Goal: Information Seeking & Learning: Find specific fact

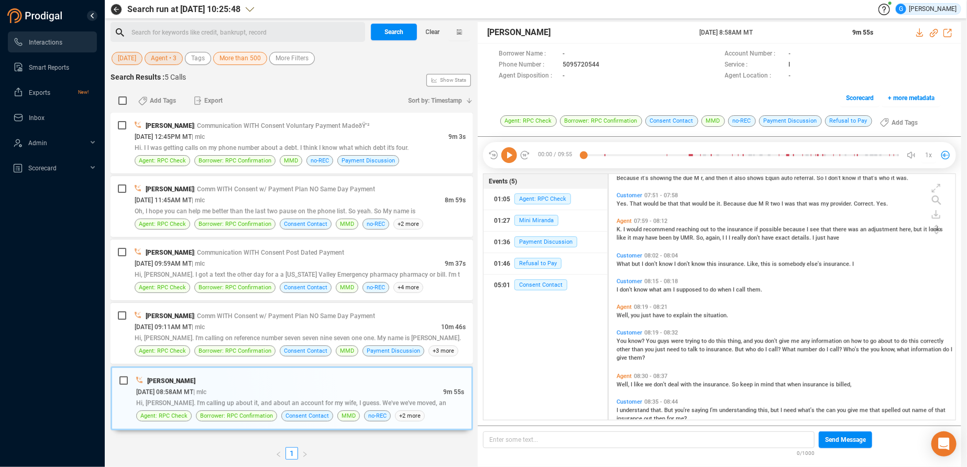
scroll to position [237, 337]
click at [123, 60] on span "[DATE]" at bounding box center [127, 58] width 18 height 13
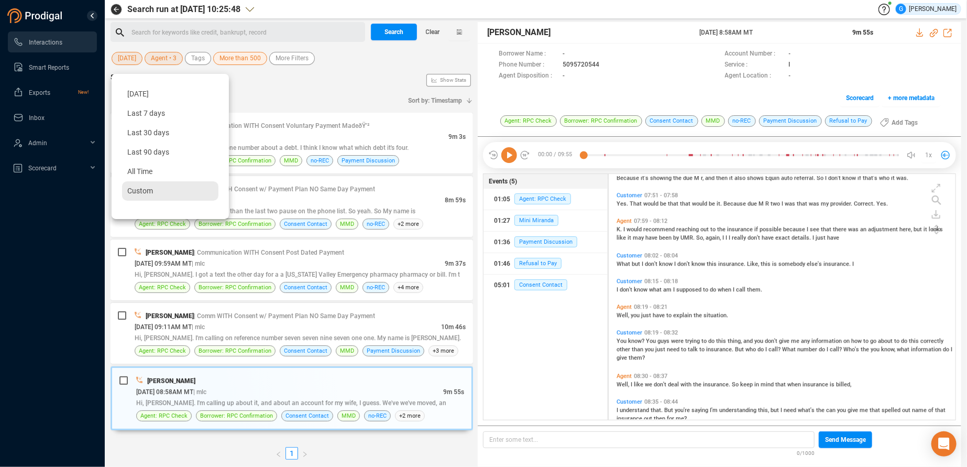
click at [150, 194] on span "Custom" at bounding box center [140, 190] width 26 height 8
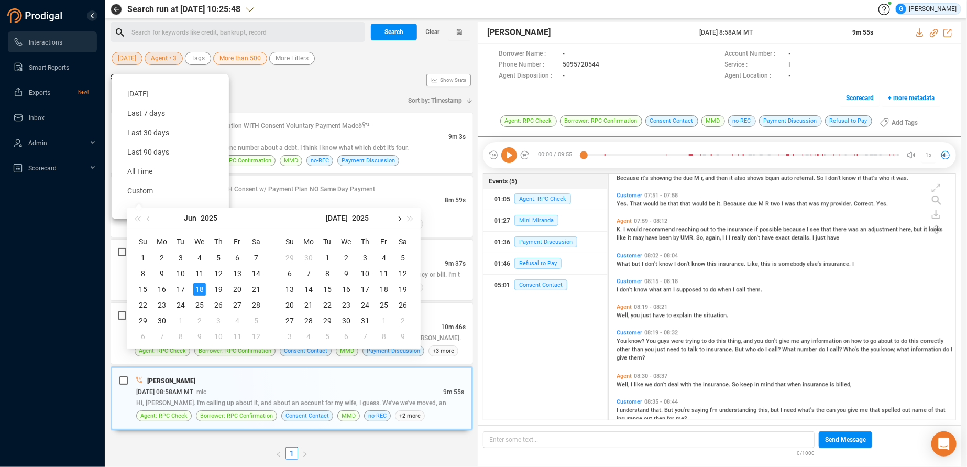
click at [401, 219] on button "button" at bounding box center [399, 217] width 12 height 21
type input "[DATE]"
click at [365, 304] on div "21" at bounding box center [365, 305] width 13 height 13
click at [365, 304] on table "Su Mo Tu We Th Fr Sa 27 28 29 30 31 1 2 3 4 5 6 7 8 9 10 11 12 13 14 15 16 17 1…" at bounding box center [346, 288] width 132 height 111
click at [400, 221] on button "button" at bounding box center [399, 217] width 12 height 21
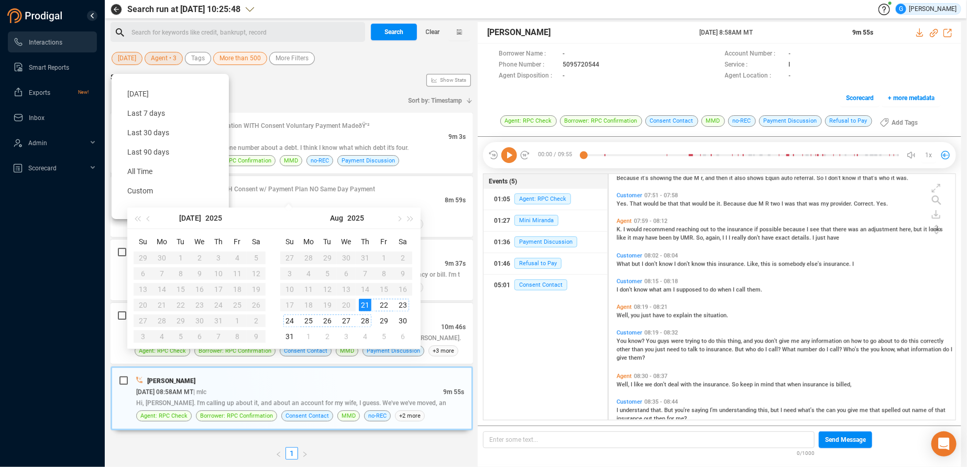
type input "[DATE]"
click at [366, 307] on div "21" at bounding box center [365, 305] width 13 height 13
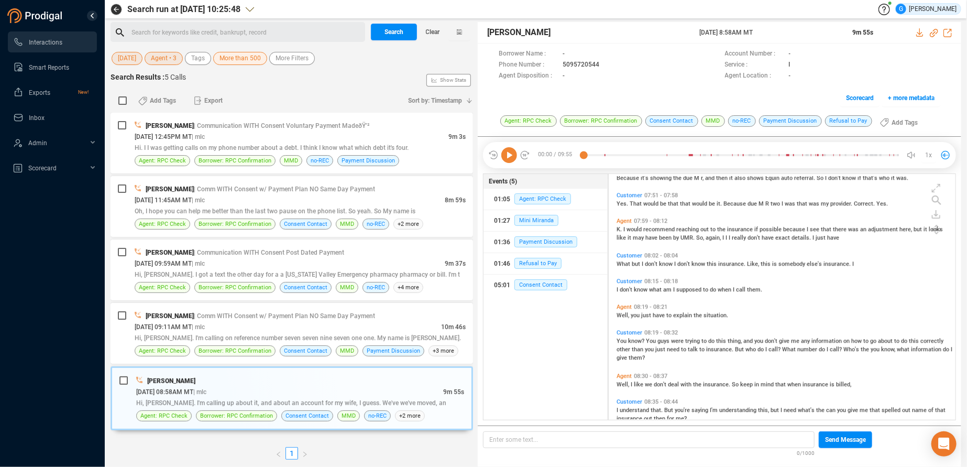
click at [175, 56] on span "Agent • 3" at bounding box center [164, 58] width 26 height 13
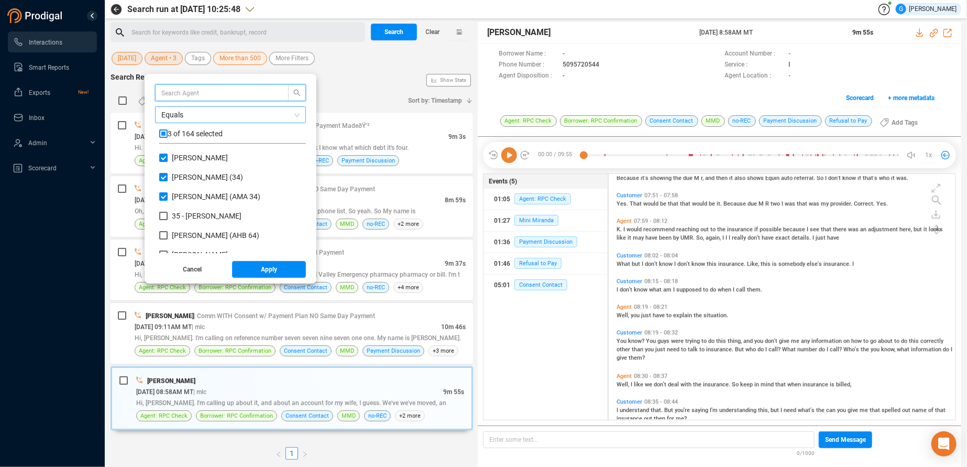
scroll to position [92, 138]
click at [164, 133] on input "checkbox" at bounding box center [163, 133] width 8 height 8
checkbox input "true"
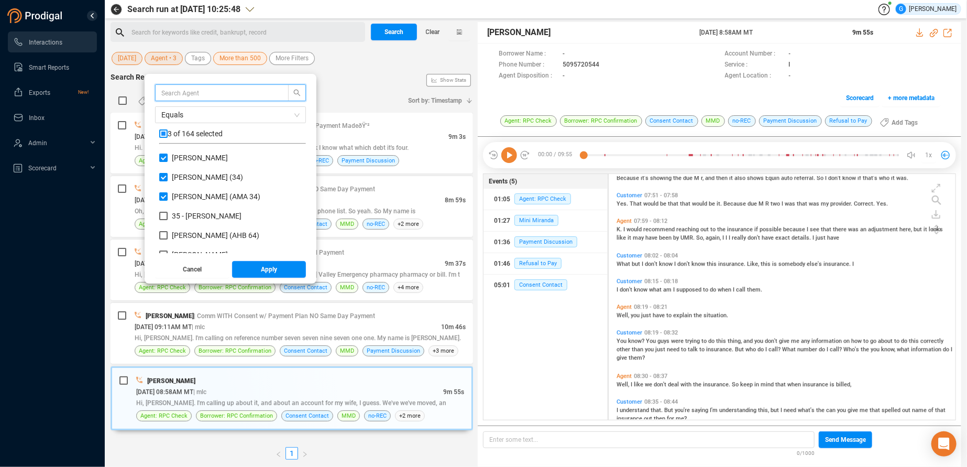
checkbox input "true"
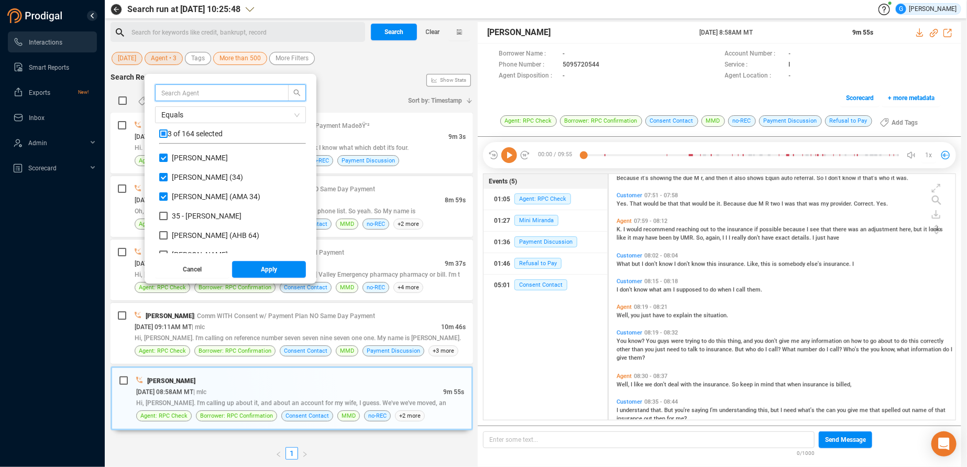
checkbox input "true"
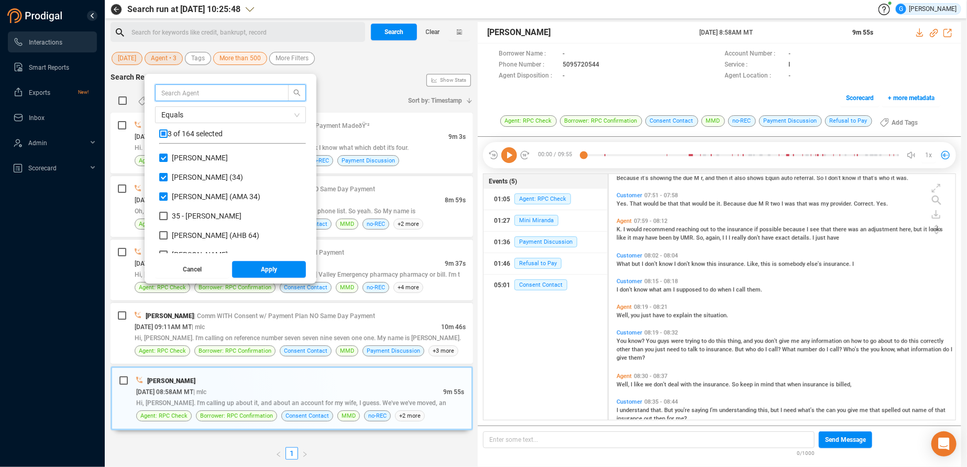
checkbox input "true"
click at [165, 132] on input "checkbox" at bounding box center [163, 133] width 8 height 8
checkbox input "false"
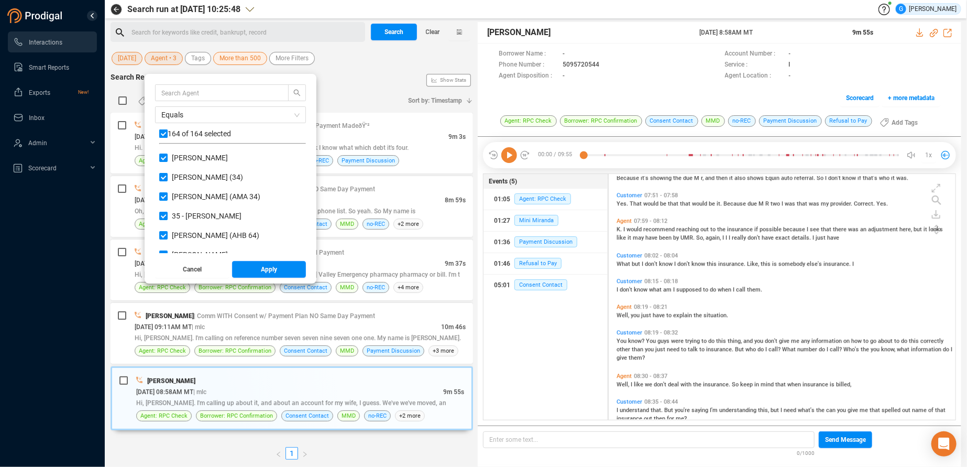
checkbox input "false"
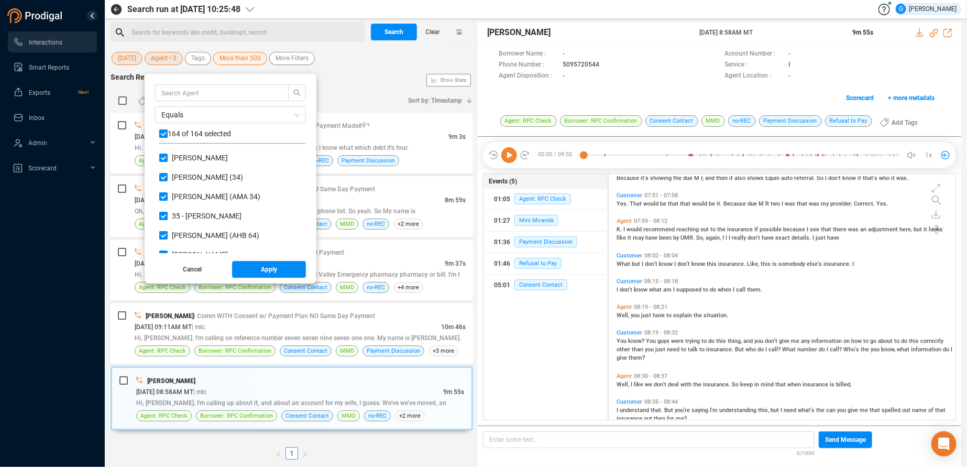
checkbox input "false"
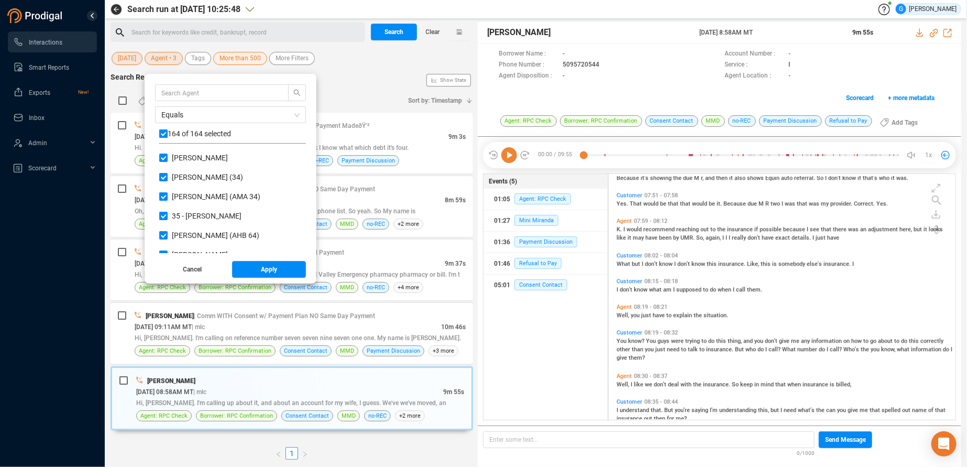
checkbox input "false"
click at [175, 94] on input "text" at bounding box center [216, 93] width 111 height 12
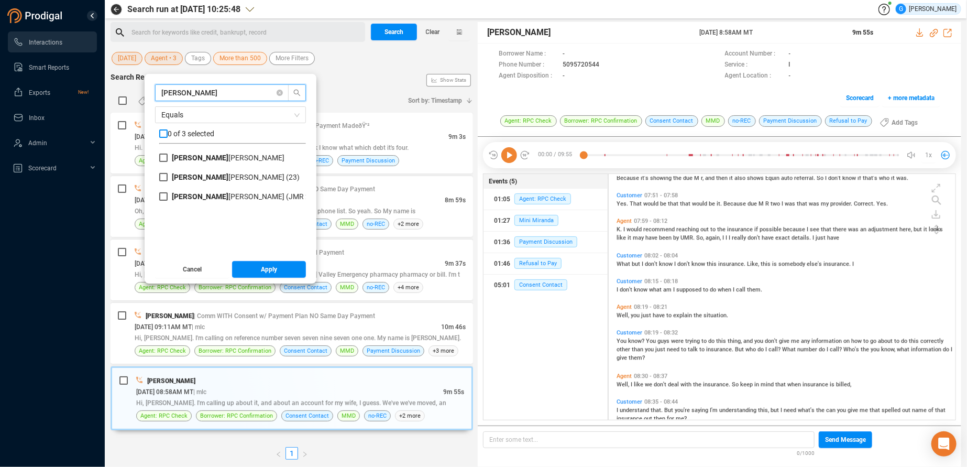
type input "[PERSON_NAME]"
click at [164, 135] on input "checkbox" at bounding box center [163, 133] width 8 height 8
checkbox input "true"
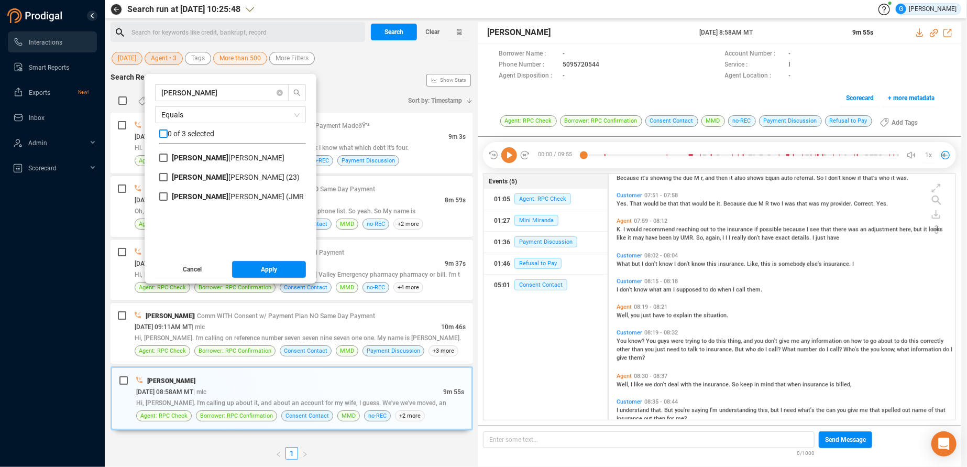
checkbox input "true"
click at [269, 268] on span "Apply" at bounding box center [269, 269] width 16 height 17
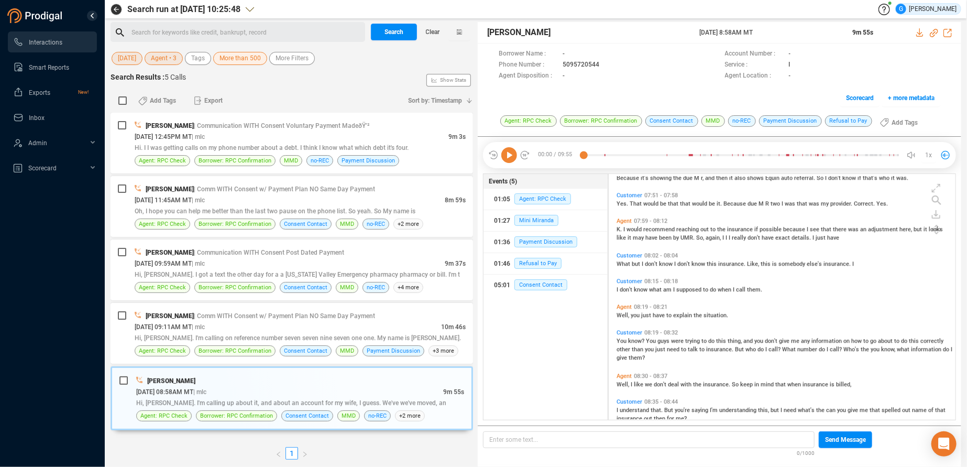
click at [236, 61] on span "More than 500" at bounding box center [239, 58] width 41 height 13
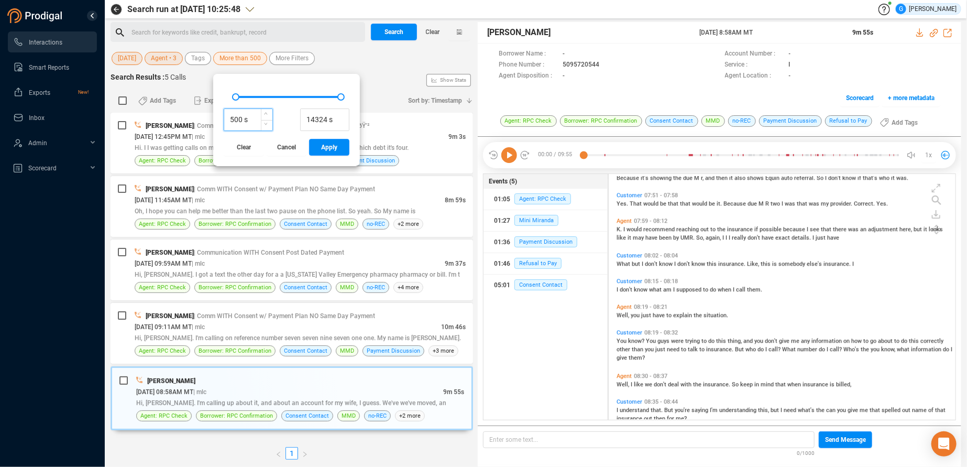
drag, startPoint x: 242, startPoint y: 119, endPoint x: 228, endPoint y: 119, distance: 14.1
click at [228, 119] on input "500 s" at bounding box center [248, 120] width 48 height 16
type input "70 s"
click at [320, 146] on button "Apply" at bounding box center [329, 147] width 40 height 17
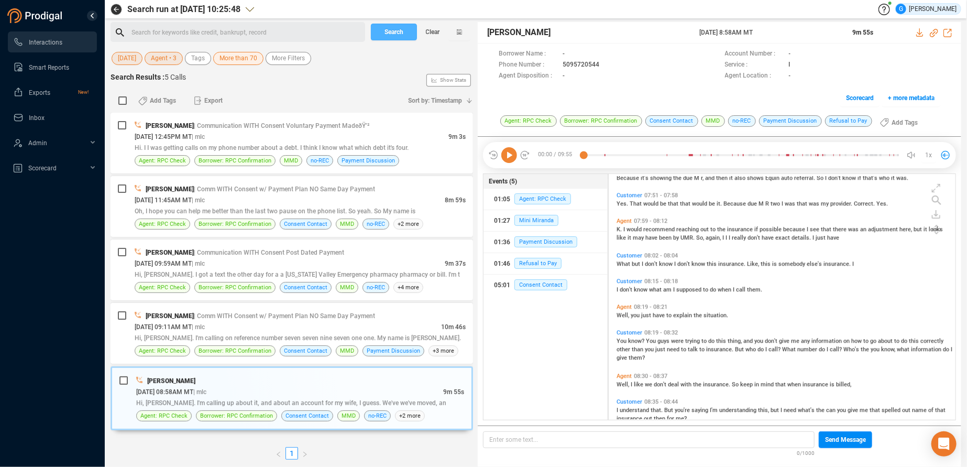
click at [390, 29] on span "Search" at bounding box center [393, 32] width 19 height 17
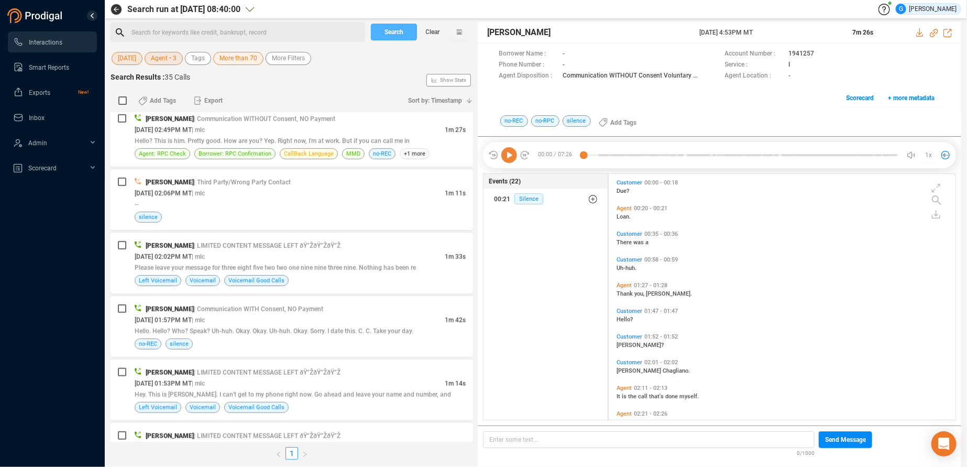
scroll to position [633, 0]
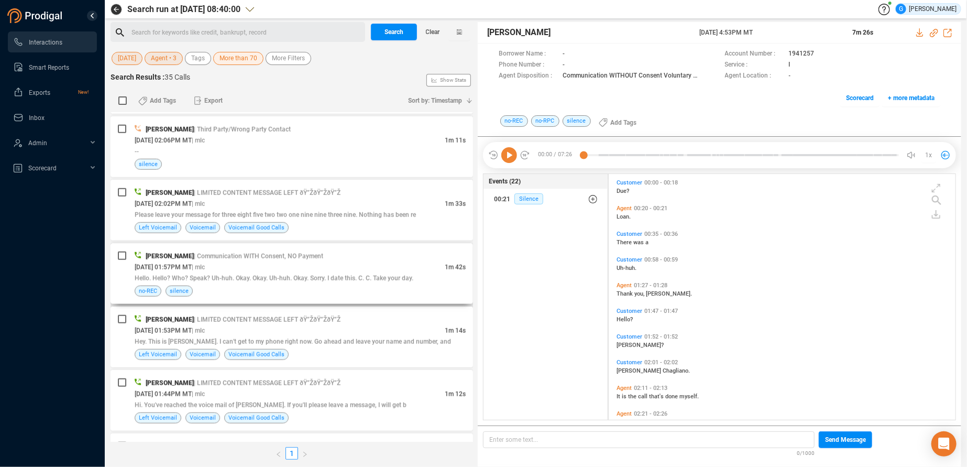
click at [427, 277] on div "Hello. Hello? Who? Speak? Uh-huh. Okay. Okay. Uh-huh. Okay. Sorry. I date this.…" at bounding box center [300, 277] width 331 height 11
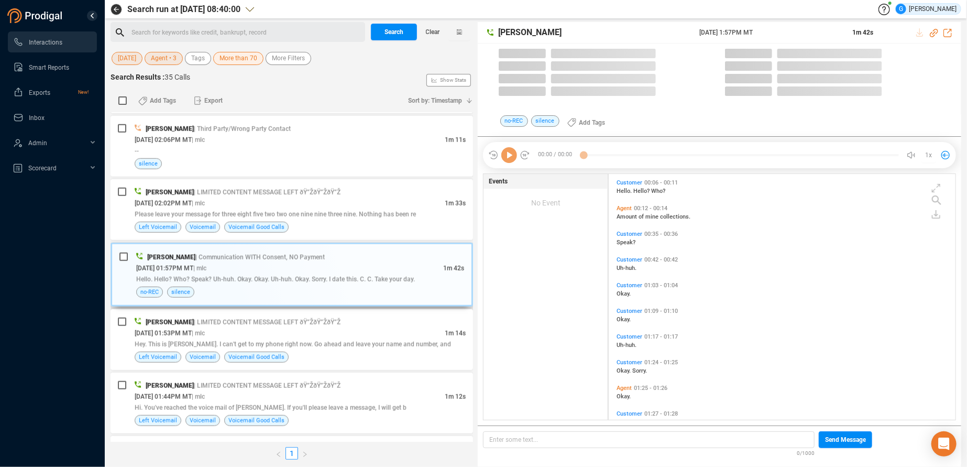
scroll to position [237, 337]
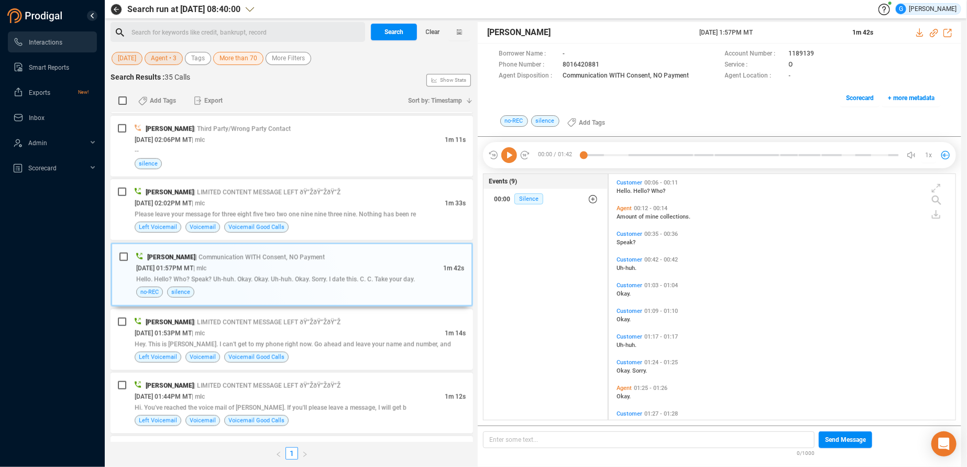
click at [687, 108] on div "Borrower Name : - Account Number : 1189139 Phone Number : [PHONE_NUMBER] Servic…" at bounding box center [719, 78] width 483 height 71
